Goal: Task Accomplishment & Management: Manage account settings

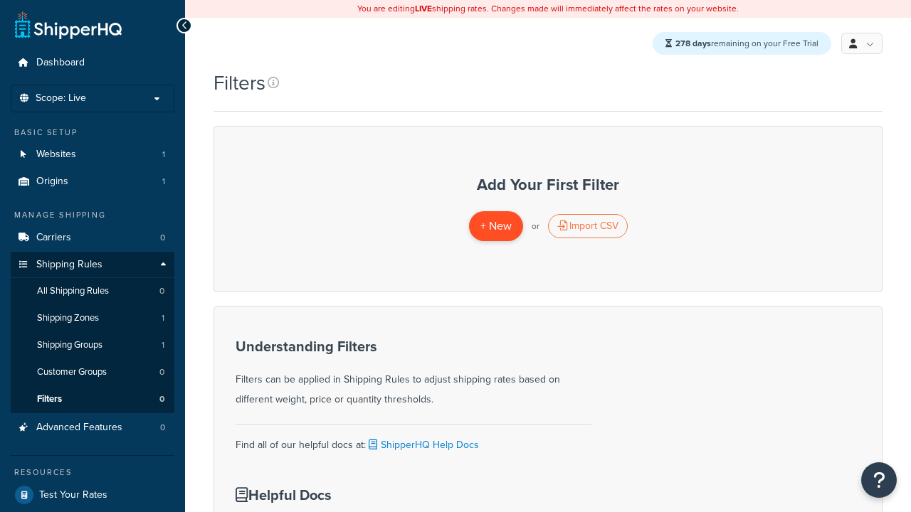
click at [495, 227] on span "+ New" at bounding box center [495, 226] width 31 height 16
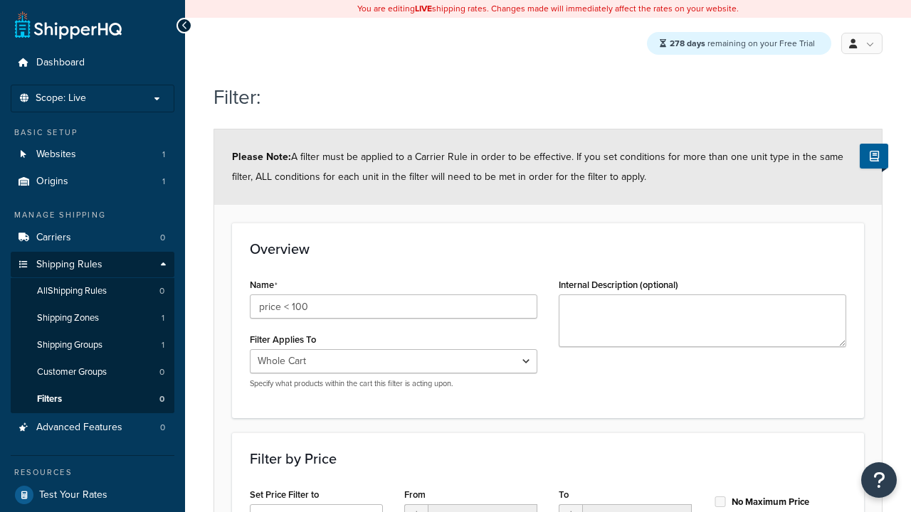
select select "range"
type input "price < 100"
type input "100"
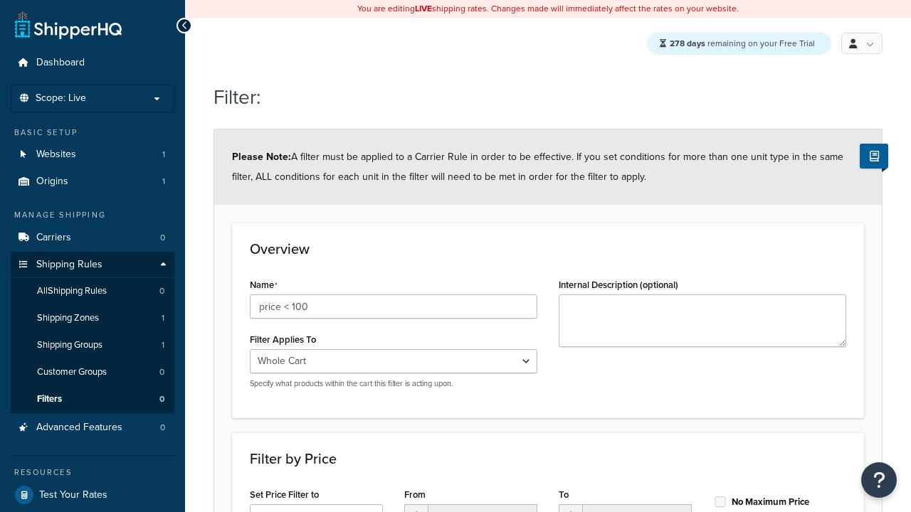
type input "100"
checkbox input "true"
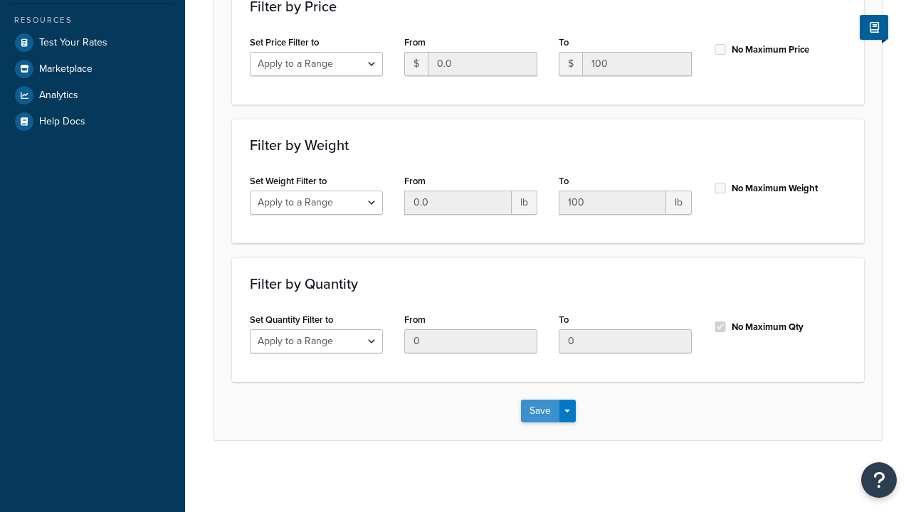
click at [539, 411] on button "Save" at bounding box center [540, 411] width 38 height 23
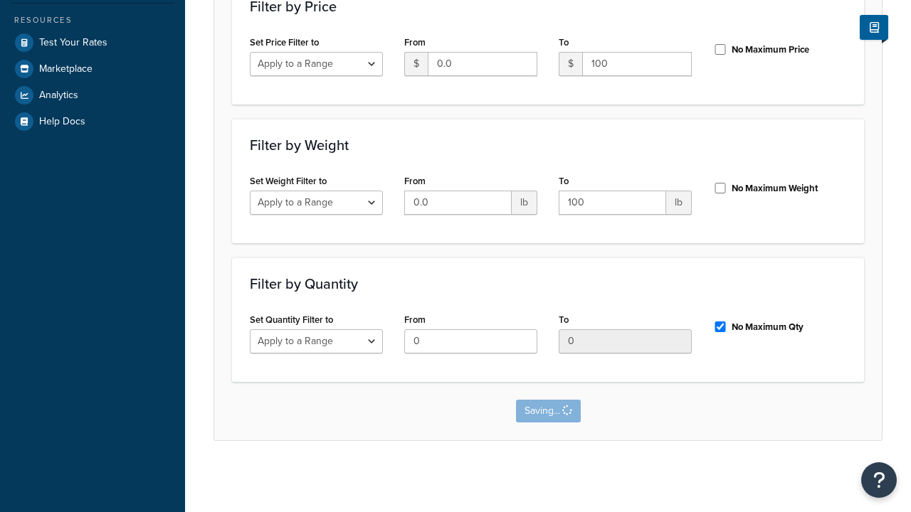
scroll to position [0, 0]
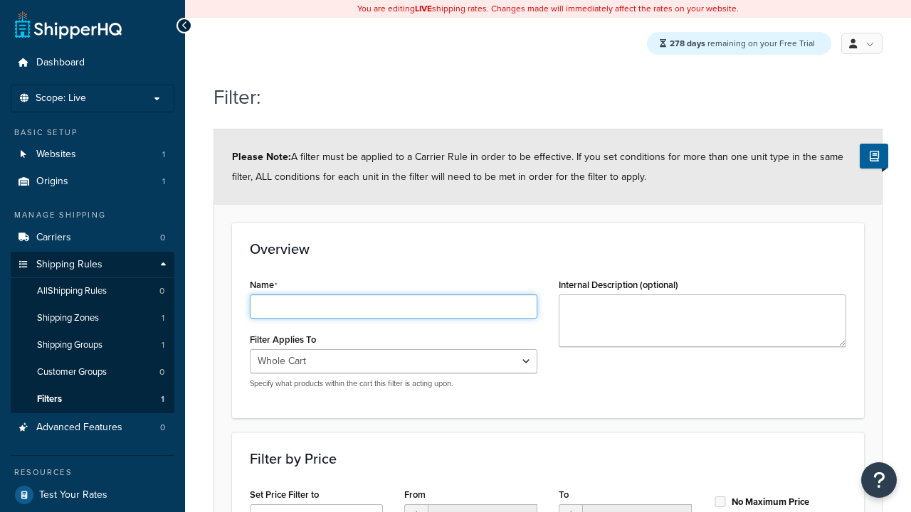
type input "weight < 10lbs"
select select "range"
type input "weight < 10lbs"
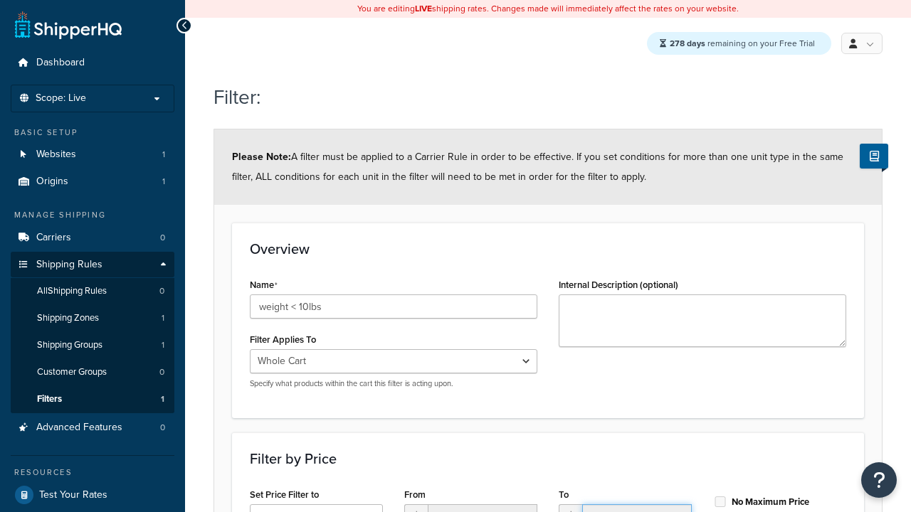
type input "10"
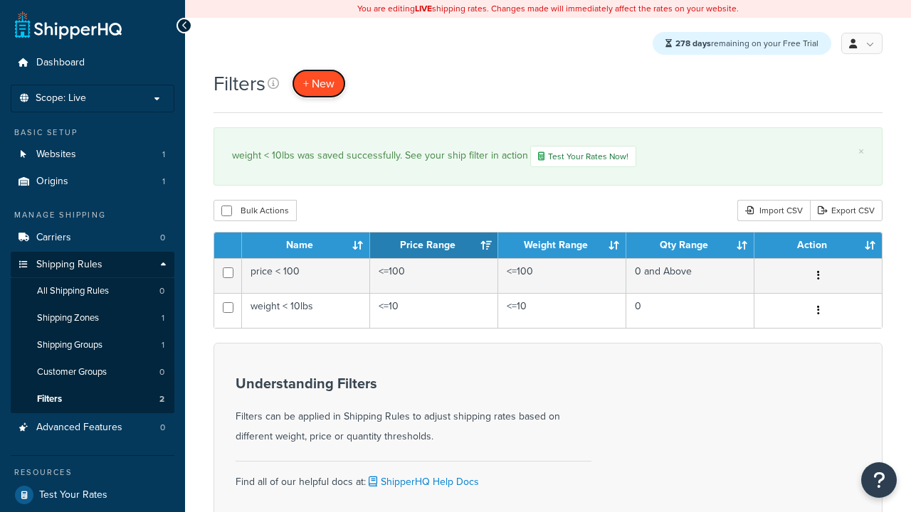
click at [320, 84] on span "+ New" at bounding box center [318, 83] width 31 height 16
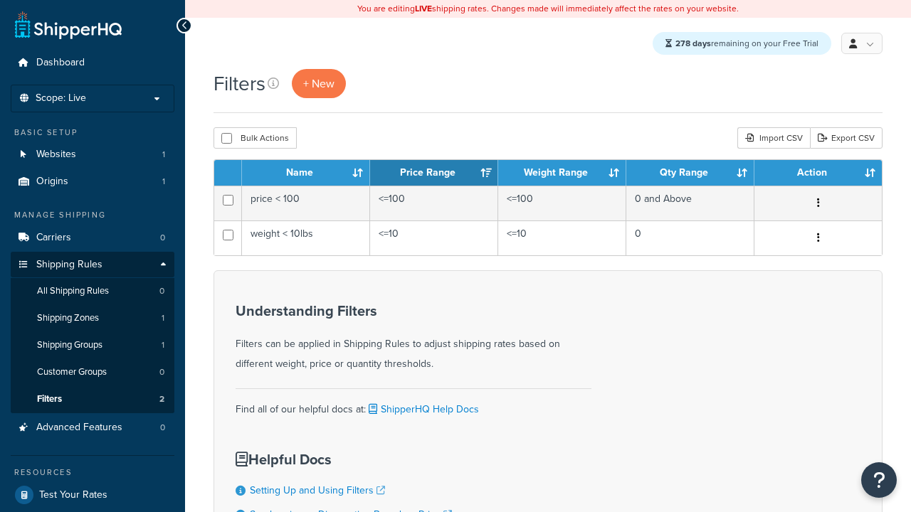
click at [306, 174] on th "Name" at bounding box center [306, 173] width 128 height 26
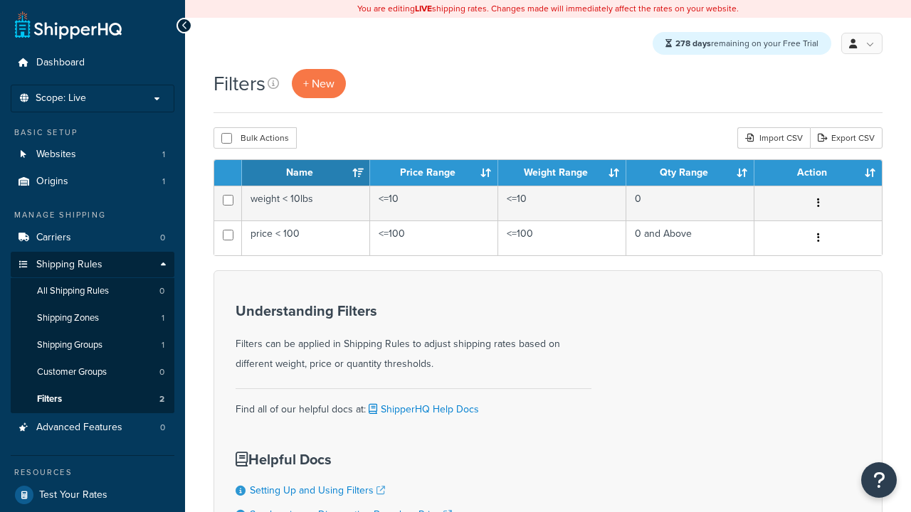
click at [434, 174] on th "Price Range" at bounding box center [434, 173] width 128 height 26
click at [562, 174] on th "Weight Range" at bounding box center [562, 173] width 128 height 26
click at [690, 174] on th "Qty Range" at bounding box center [690, 173] width 128 height 26
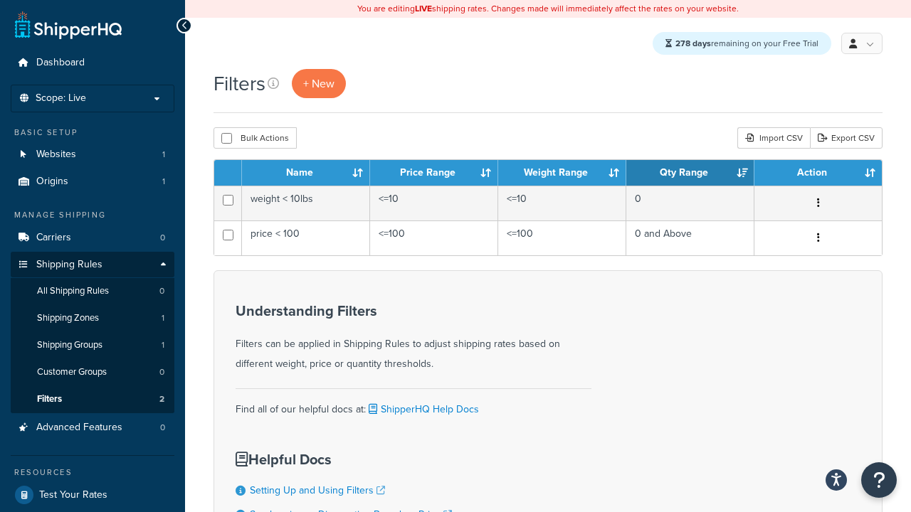
click at [690, 174] on th "Qty Range" at bounding box center [690, 173] width 128 height 26
click at [818, 174] on th "Action" at bounding box center [817, 173] width 127 height 26
click at [274, 84] on icon at bounding box center [273, 83] width 11 height 11
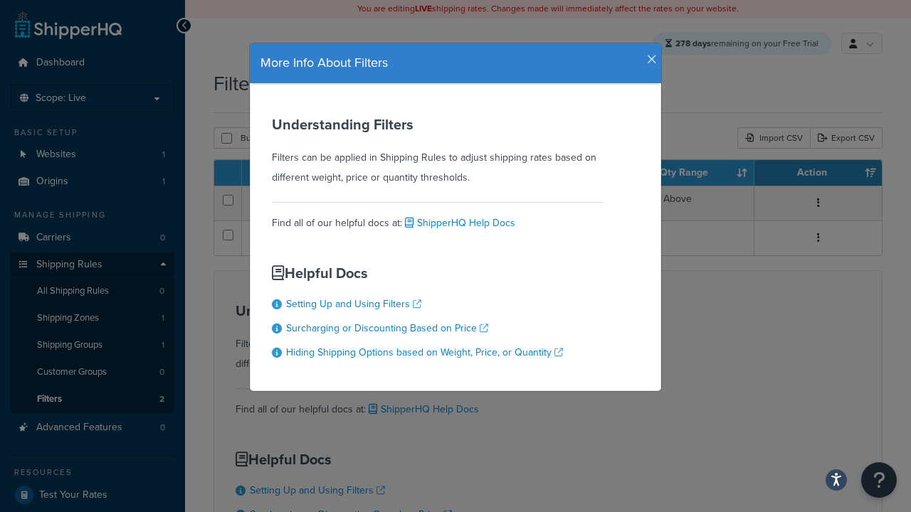
click at [648, 54] on icon "button" at bounding box center [652, 59] width 10 height 13
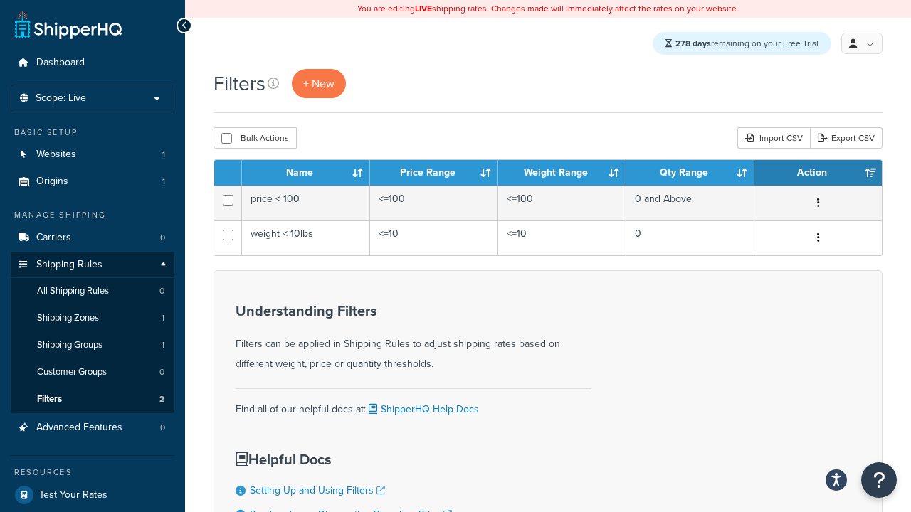
scroll to position [129, 0]
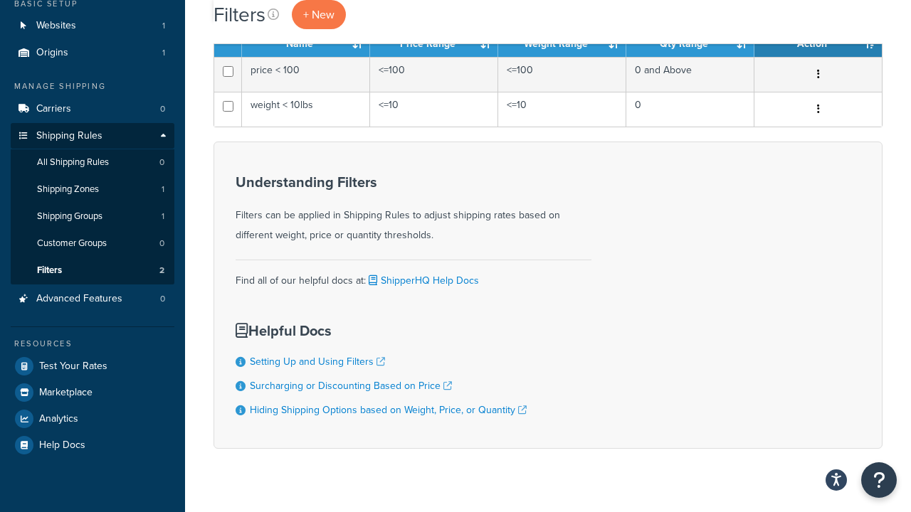
click at [254, 20] on button "Bulk Actions" at bounding box center [254, 9] width 83 height 21
checkbox input "true"
click at [379, 20] on button "Delete" at bounding box center [379, 9] width 49 height 21
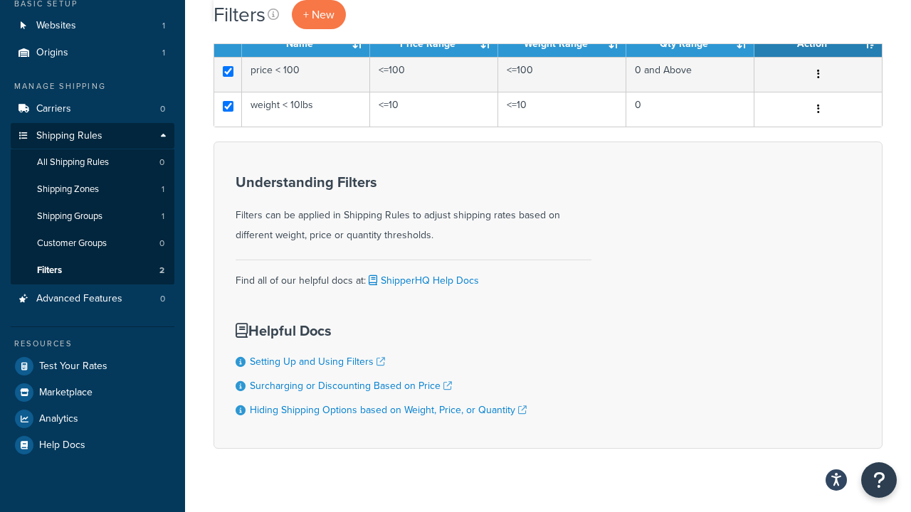
scroll to position [0, 0]
